Goal: Subscribe to service/newsletter

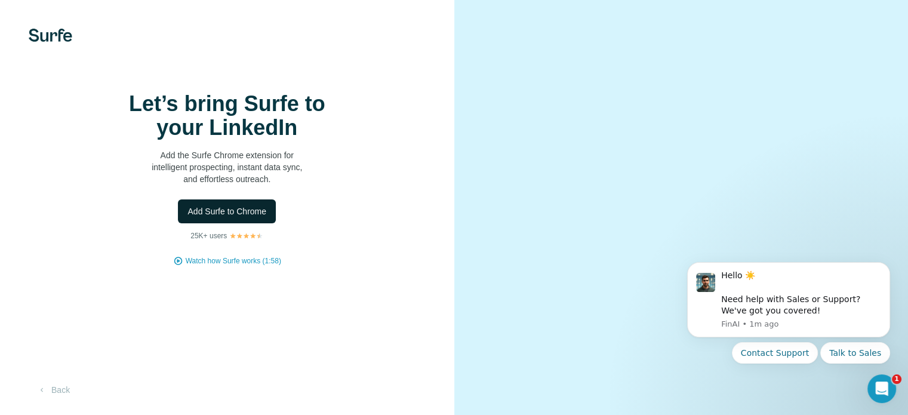
click at [248, 217] on span "Add Surfe to Chrome" at bounding box center [227, 211] width 79 height 12
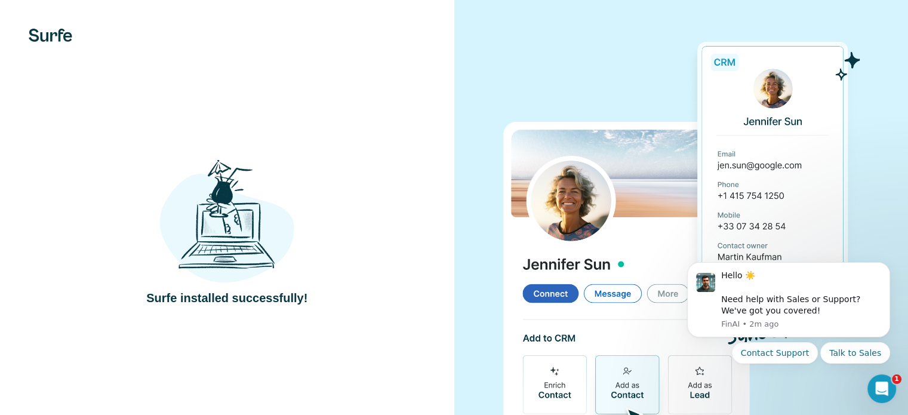
click at [475, 180] on div at bounding box center [682, 233] width 455 height 466
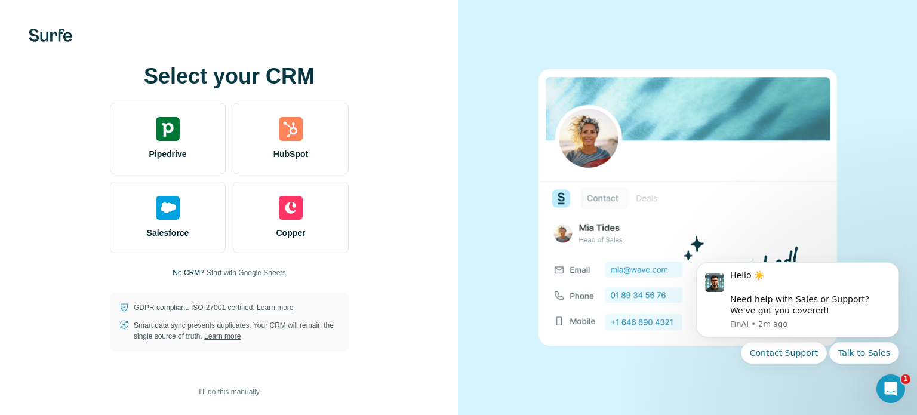
click at [268, 268] on span "Start with Google Sheets" at bounding box center [246, 273] width 79 height 11
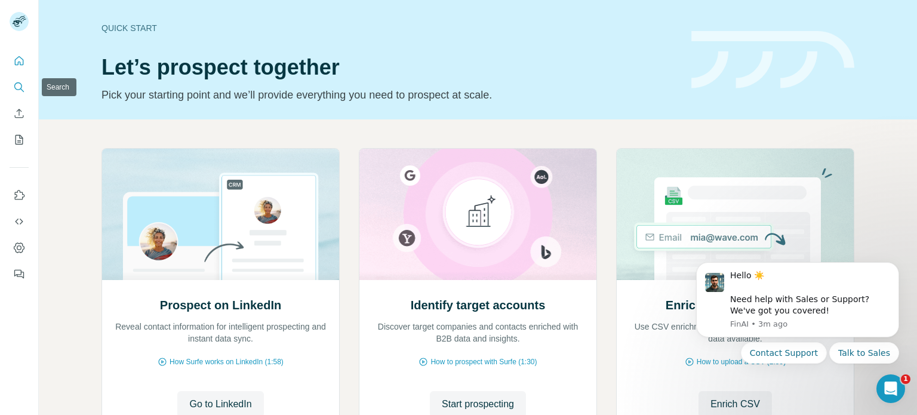
click at [16, 93] on icon "Search" at bounding box center [19, 87] width 12 height 12
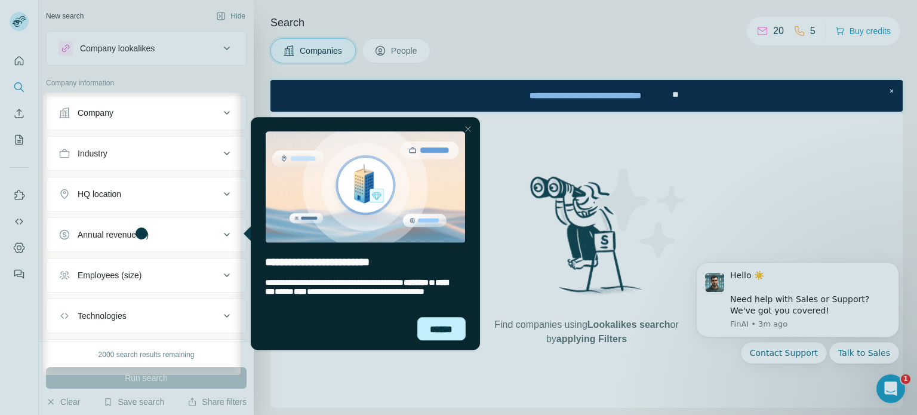
click at [435, 328] on div "******" at bounding box center [441, 328] width 49 height 23
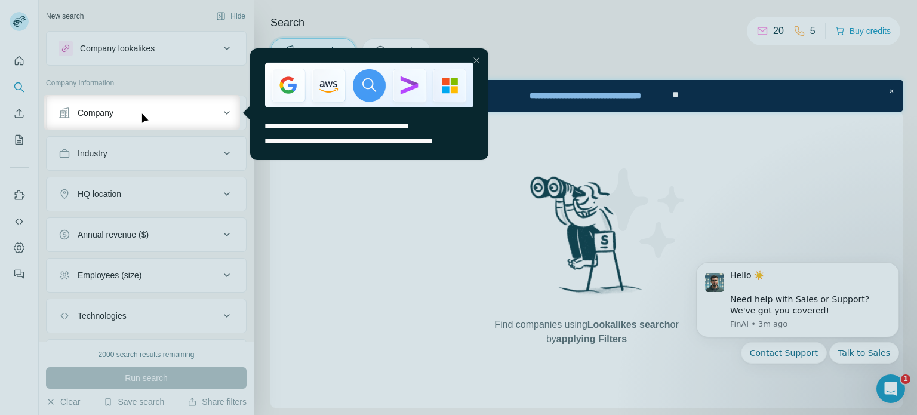
click at [479, 57] on div "Close Step" at bounding box center [476, 60] width 14 height 14
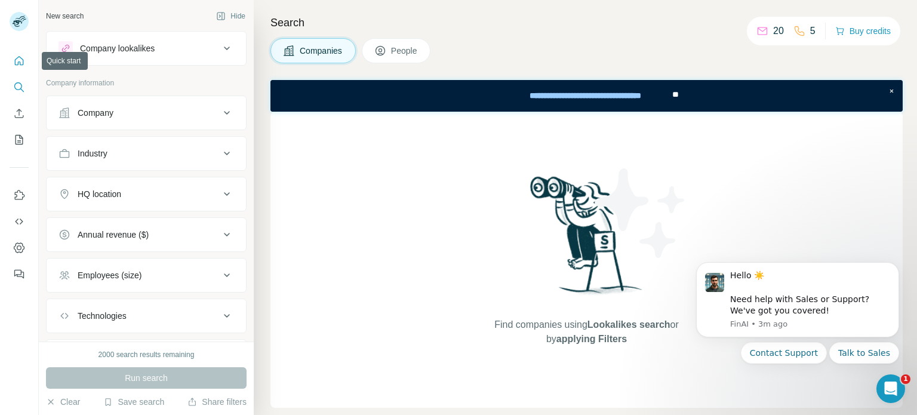
click at [18, 62] on icon "Quick start" at bounding box center [19, 60] width 9 height 9
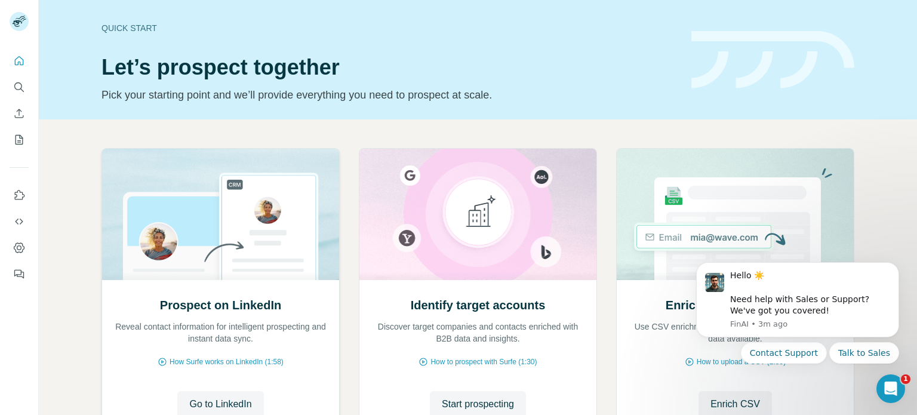
scroll to position [100, 0]
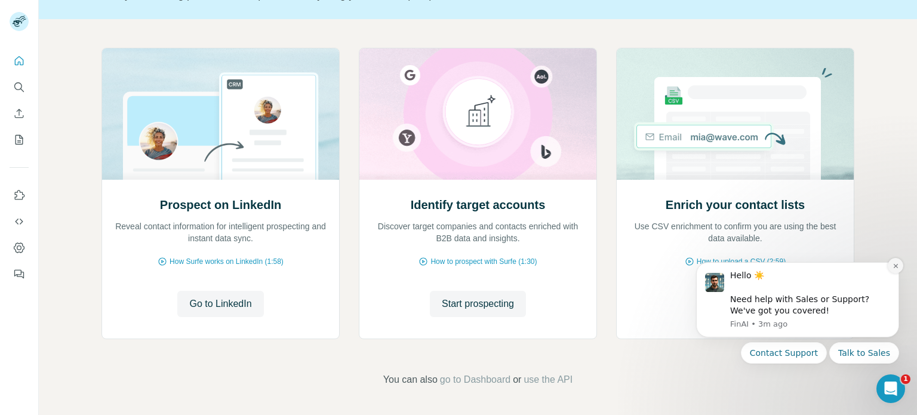
click at [897, 269] on icon "Dismiss notification" at bounding box center [896, 266] width 7 height 7
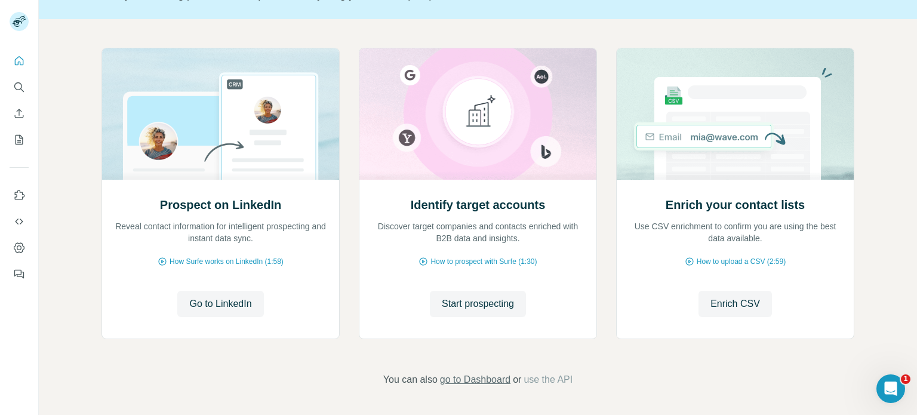
click at [471, 379] on span "go to Dashboard" at bounding box center [475, 380] width 70 height 14
click at [21, 61] on icon "Quick start" at bounding box center [19, 61] width 12 height 12
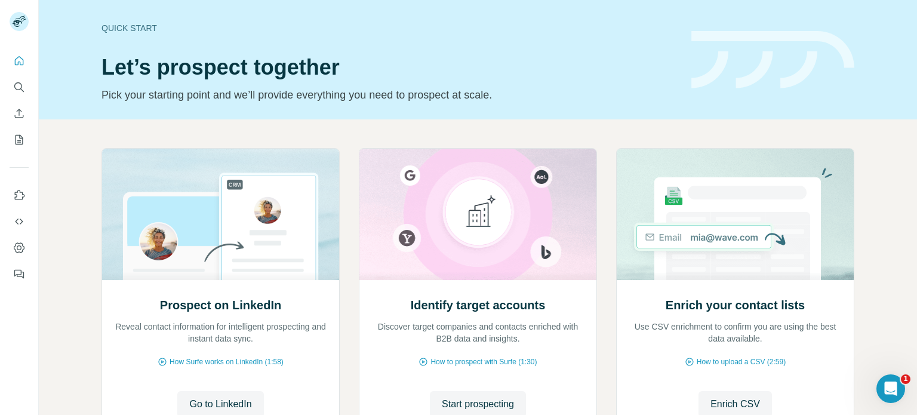
click at [9, 85] on div at bounding box center [19, 164] width 38 height 242
click at [12, 85] on button "Search" at bounding box center [19, 87] width 19 height 22
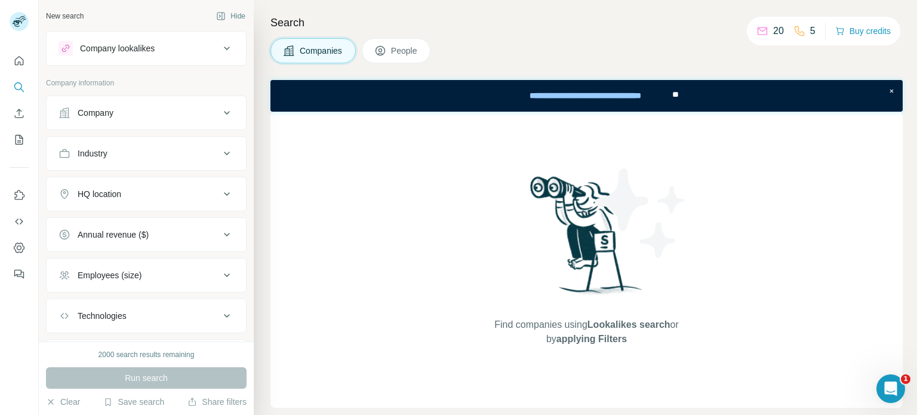
scroll to position [63, 0]
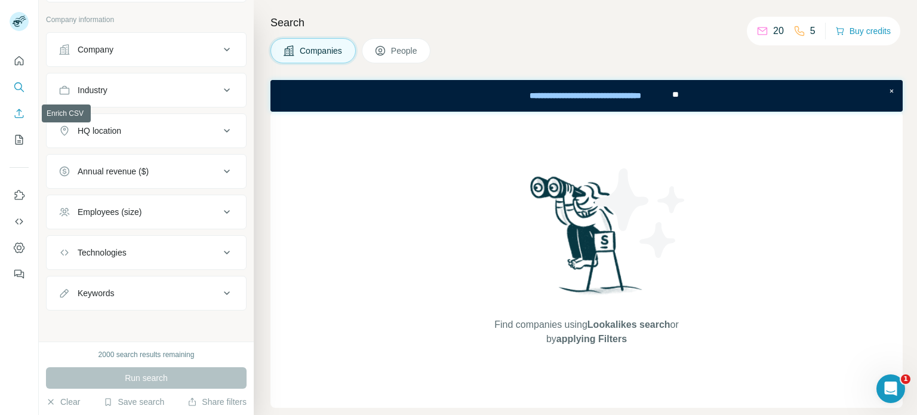
click at [23, 112] on icon "Enrich CSV" at bounding box center [19, 114] width 12 height 12
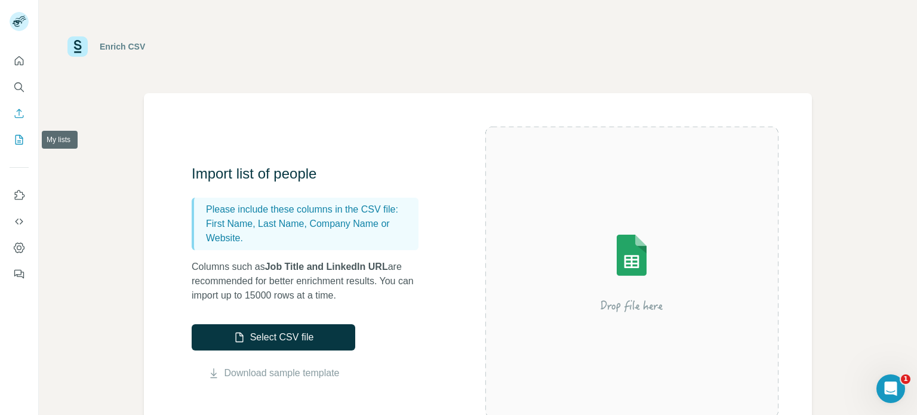
click at [14, 138] on icon "My lists" at bounding box center [19, 140] width 12 height 12
